Goal: Task Accomplishment & Management: Manage account settings

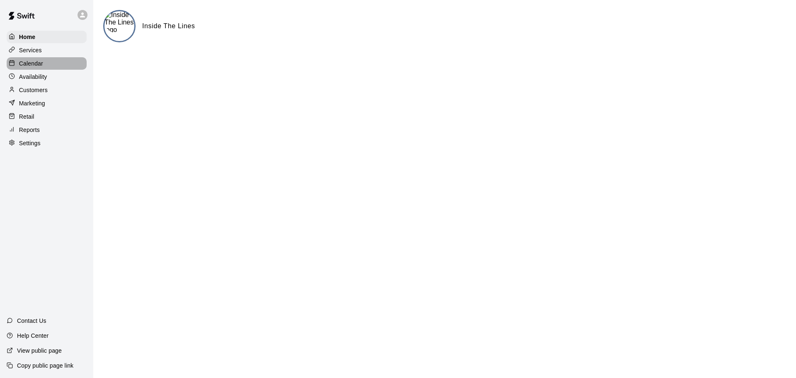
click at [25, 65] on p "Calendar" at bounding box center [31, 63] width 24 height 8
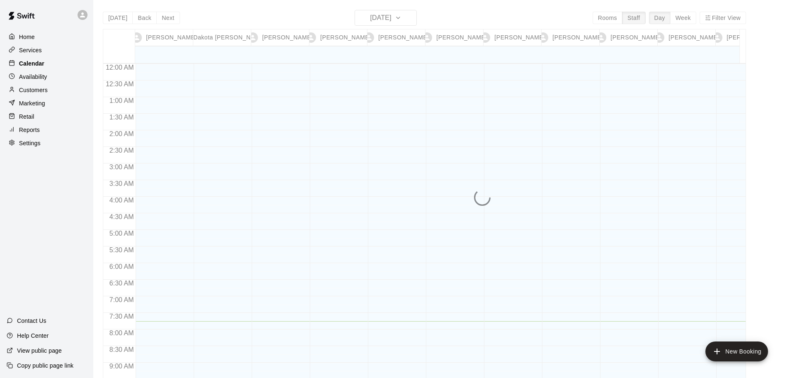
scroll to position [258, 0]
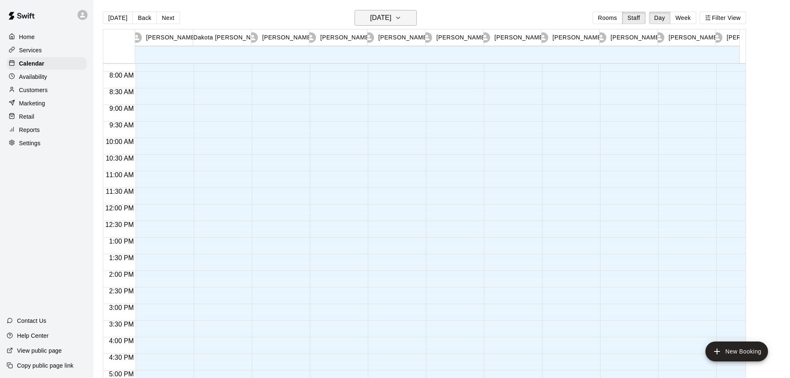
click at [388, 19] on h6 "[DATE]" at bounding box center [380, 18] width 21 height 12
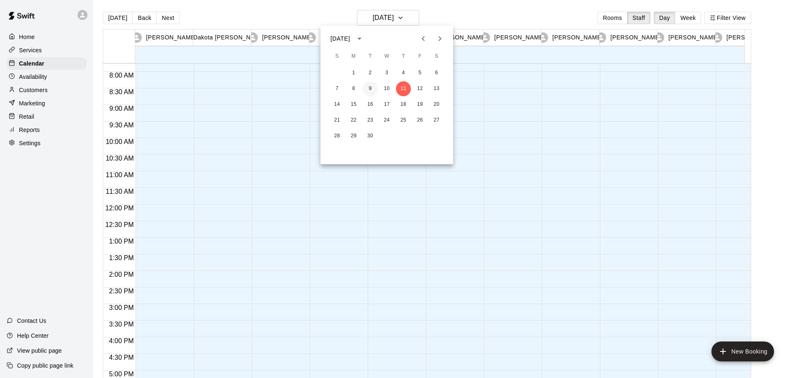
click at [374, 89] on button "9" at bounding box center [370, 88] width 15 height 15
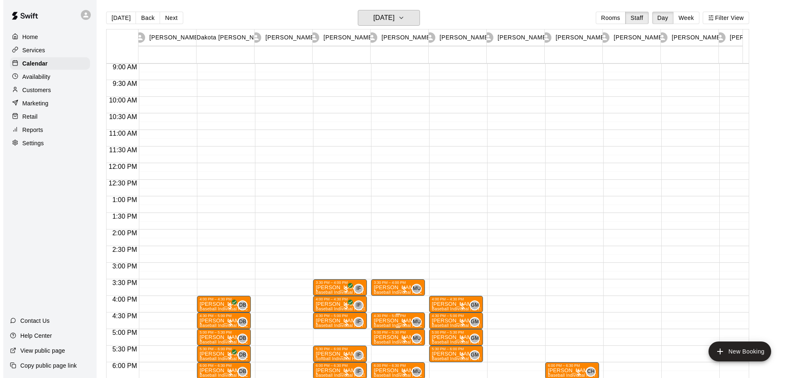
scroll to position [341, 0]
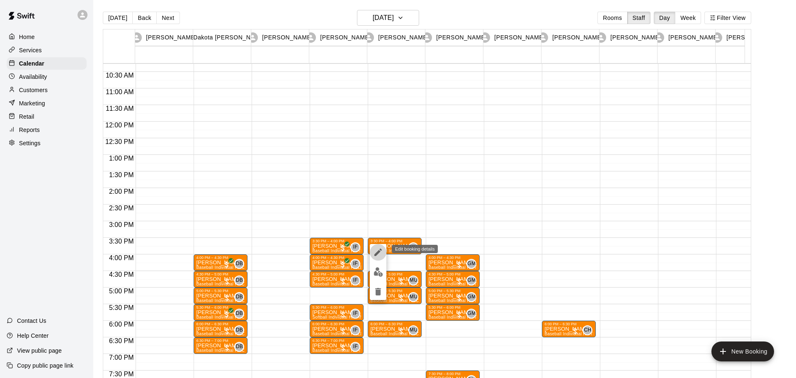
click at [377, 250] on icon "edit" at bounding box center [378, 252] width 10 height 10
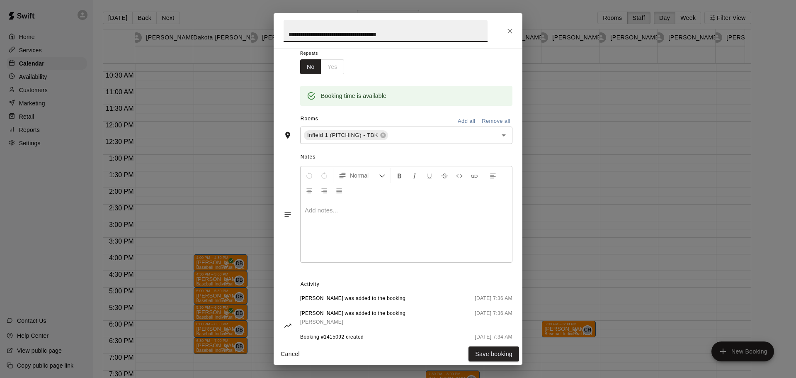
scroll to position [165, 0]
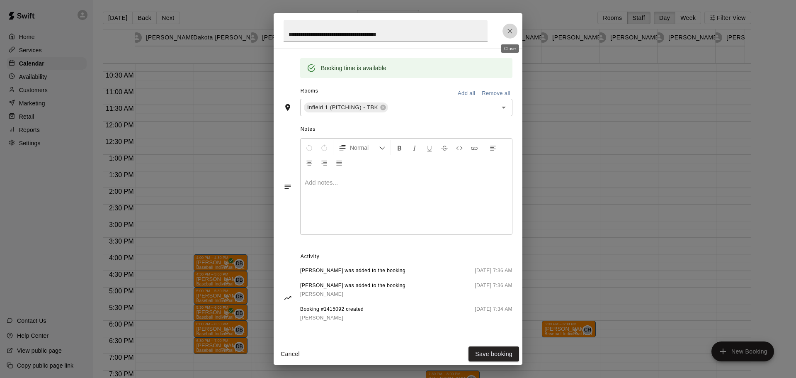
click at [509, 29] on icon "Close" at bounding box center [510, 31] width 8 height 8
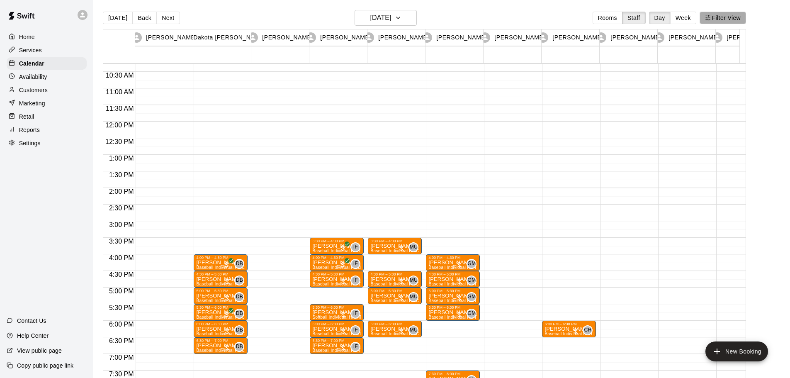
click at [731, 19] on button "Filter View" at bounding box center [723, 18] width 46 height 12
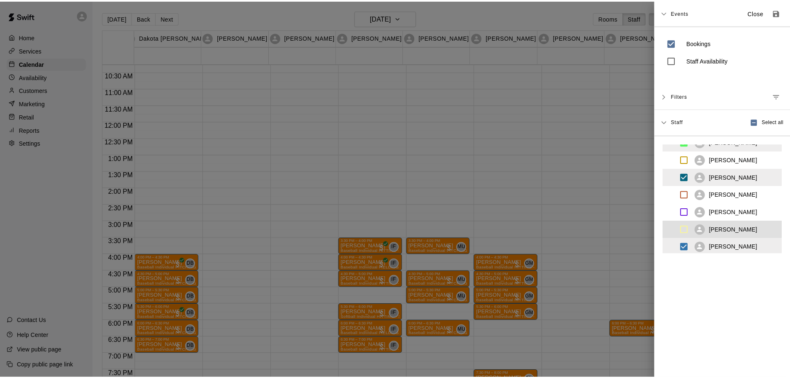
scroll to position [134, 0]
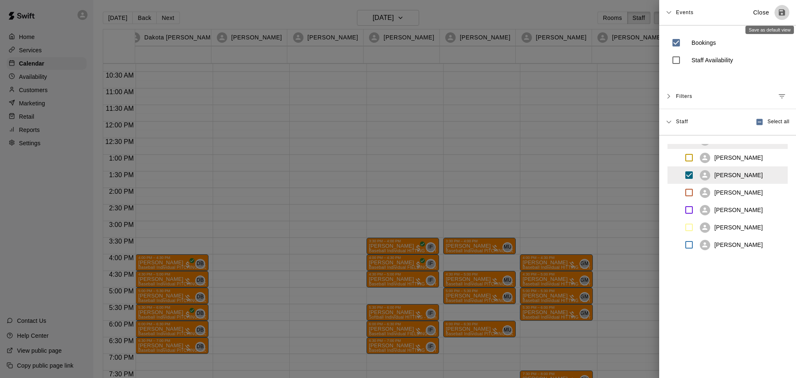
click at [779, 12] on icon "Save as default view" at bounding box center [782, 13] width 6 height 6
click at [754, 11] on p "Close" at bounding box center [762, 12] width 16 height 9
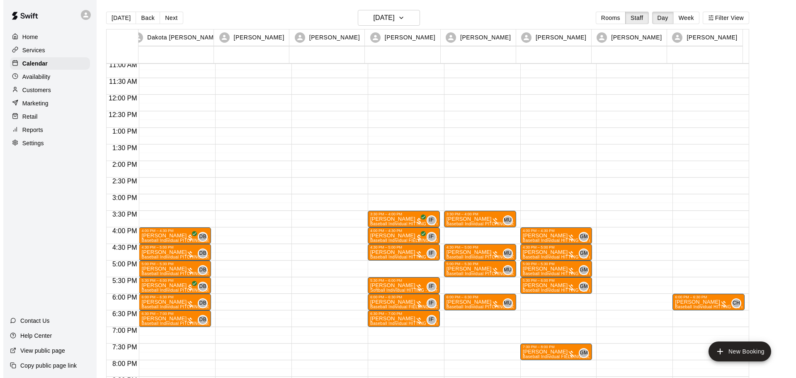
scroll to position [382, 0]
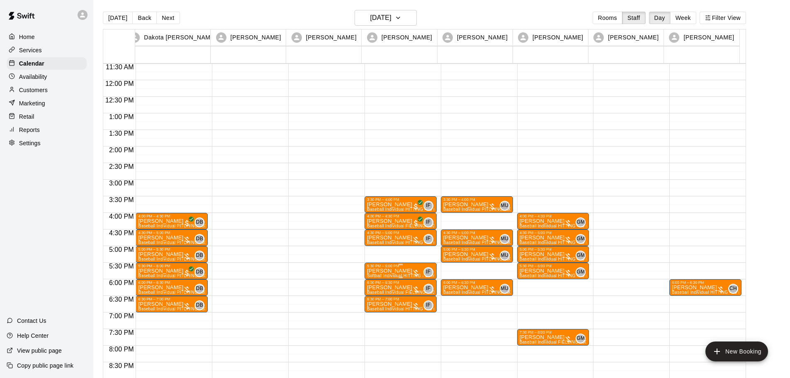
click at [390, 268] on div "5:30 PM – 6:00 PM" at bounding box center [400, 266] width 67 height 4
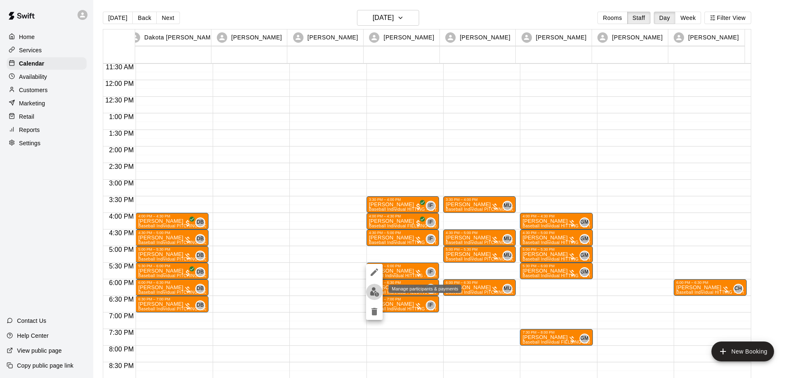
click at [370, 292] on img "edit" at bounding box center [375, 292] width 10 height 10
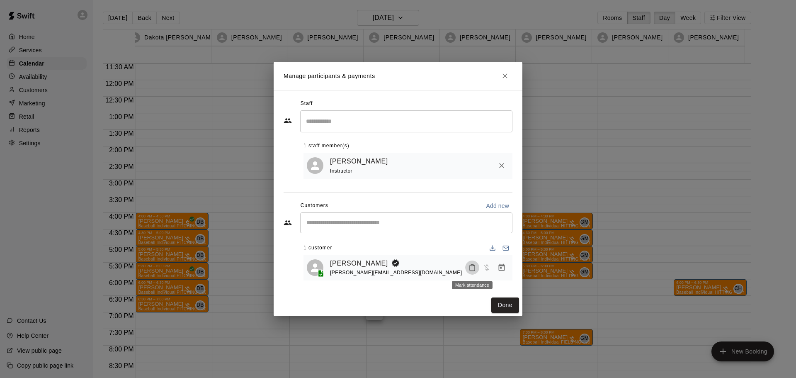
click at [472, 266] on icon "Mark attendance" at bounding box center [472, 267] width 7 height 7
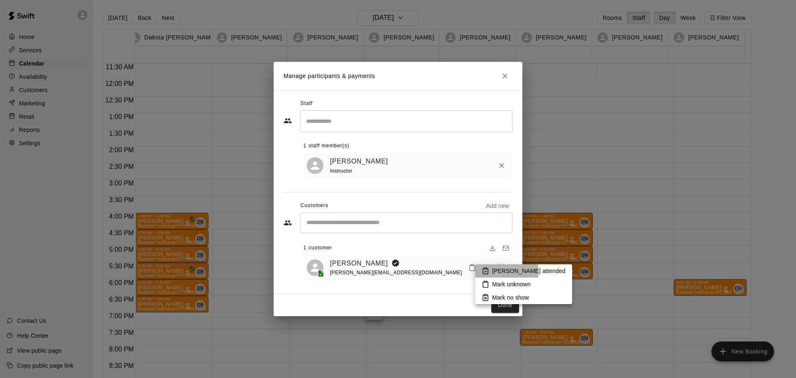
click at [493, 272] on p "[PERSON_NAME] attended" at bounding box center [528, 271] width 73 height 8
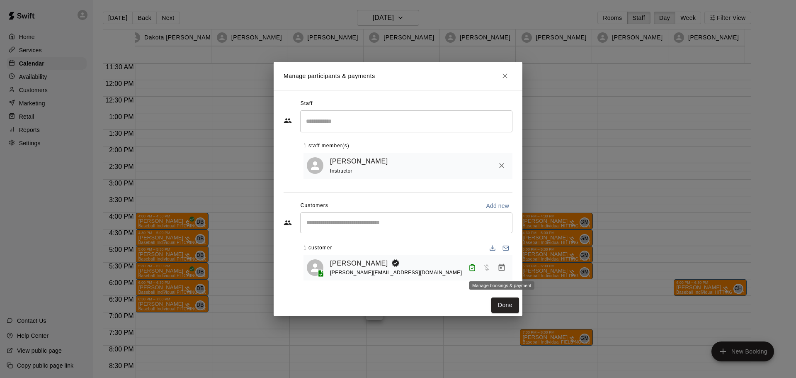
click at [504, 268] on icon "Manage bookings & payment" at bounding box center [502, 267] width 8 height 8
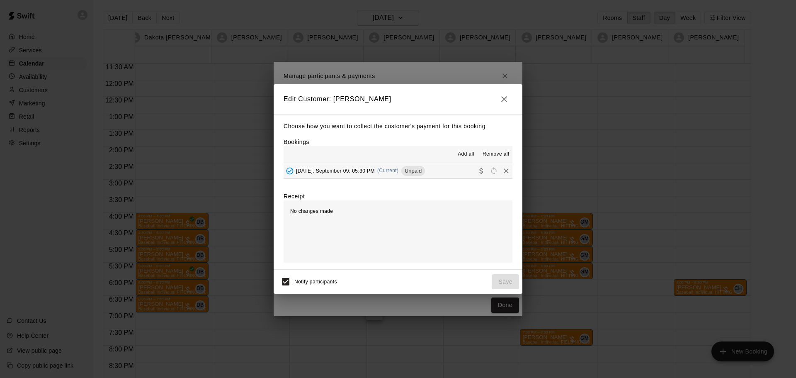
click at [361, 213] on div "No changes made" at bounding box center [398, 231] width 229 height 62
drag, startPoint x: 332, startPoint y: 213, endPoint x: 288, endPoint y: 218, distance: 44.7
click at [288, 218] on div "No changes made" at bounding box center [398, 231] width 229 height 62
click at [503, 97] on icon "button" at bounding box center [504, 99] width 10 height 10
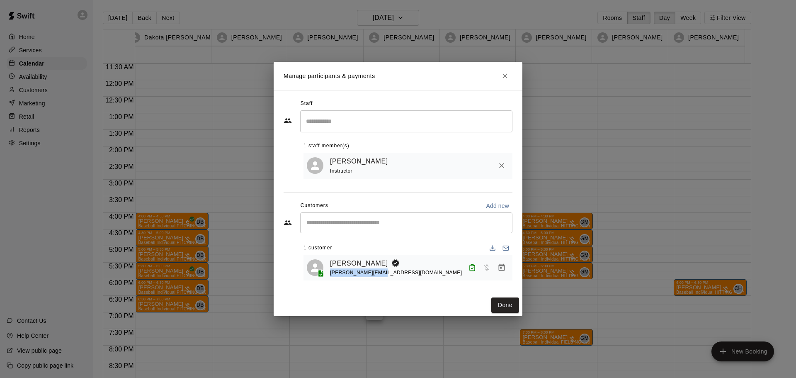
drag, startPoint x: 375, startPoint y: 274, endPoint x: 331, endPoint y: 275, distance: 44.4
click at [331, 275] on span "[PERSON_NAME][EMAIL_ADDRESS][DOMAIN_NAME]" at bounding box center [396, 273] width 132 height 6
copy span "[PERSON_NAME][EMAIL_ADDRESS][DOMAIN_NAME]"
